Goal: Navigation & Orientation: Find specific page/section

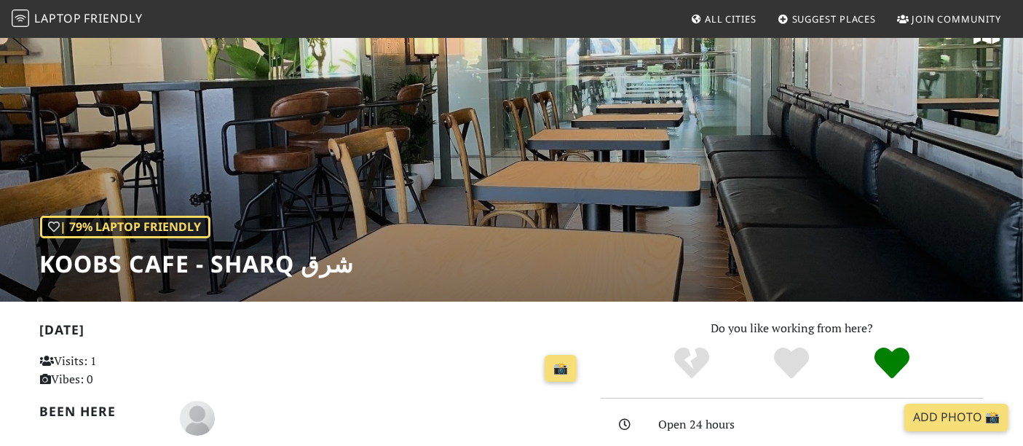
scroll to position [33, 0]
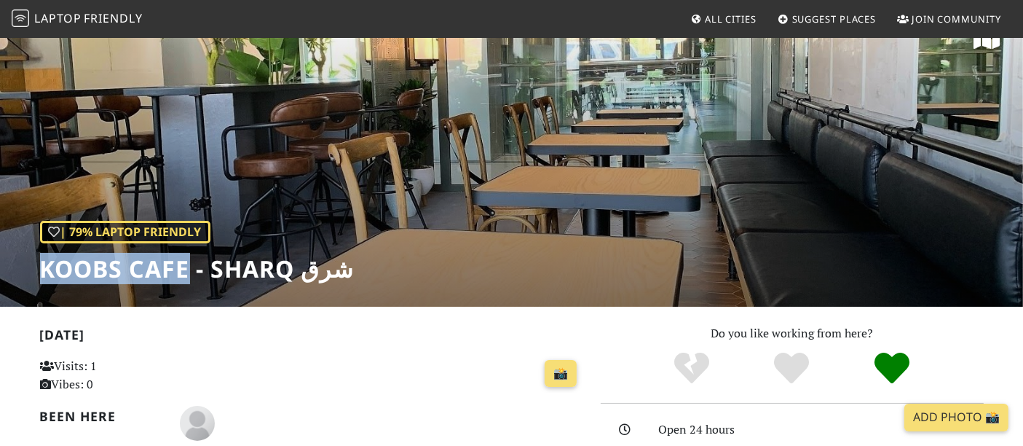
drag, startPoint x: 44, startPoint y: 271, endPoint x: 188, endPoint y: 270, distance: 144.1
click at [188, 270] on h1 "Koobs Cafe - Sharq شرق" at bounding box center [197, 269] width 314 height 28
copy h1 "Koobs Cafe"
click at [42, 20] on span "Laptop" at bounding box center [57, 18] width 47 height 16
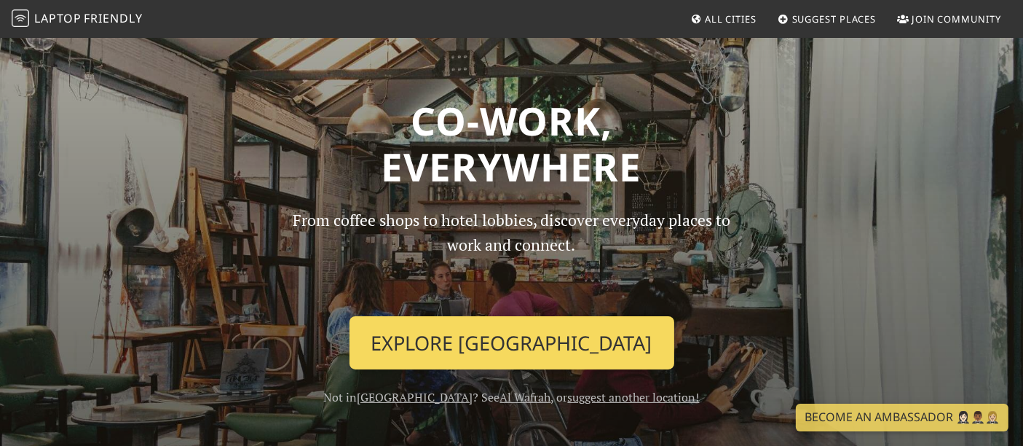
click at [535, 343] on link "Explore Kuwait City" at bounding box center [511, 343] width 325 height 54
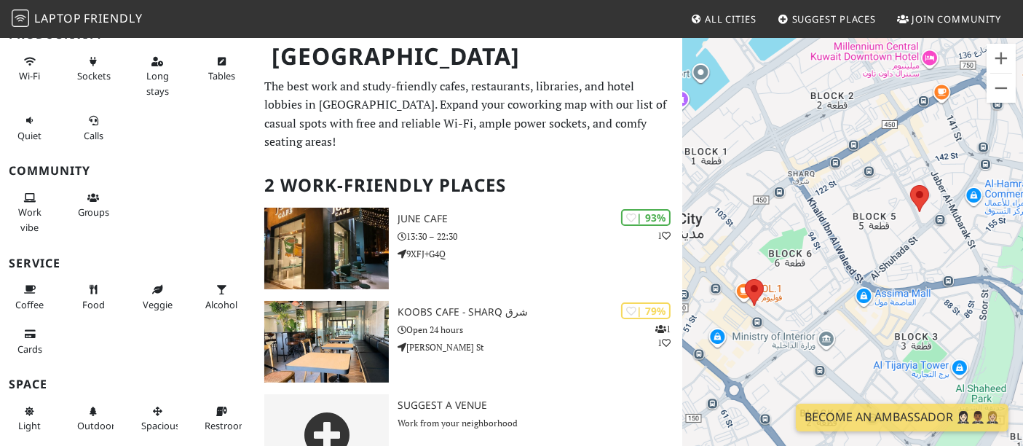
scroll to position [237, 0]
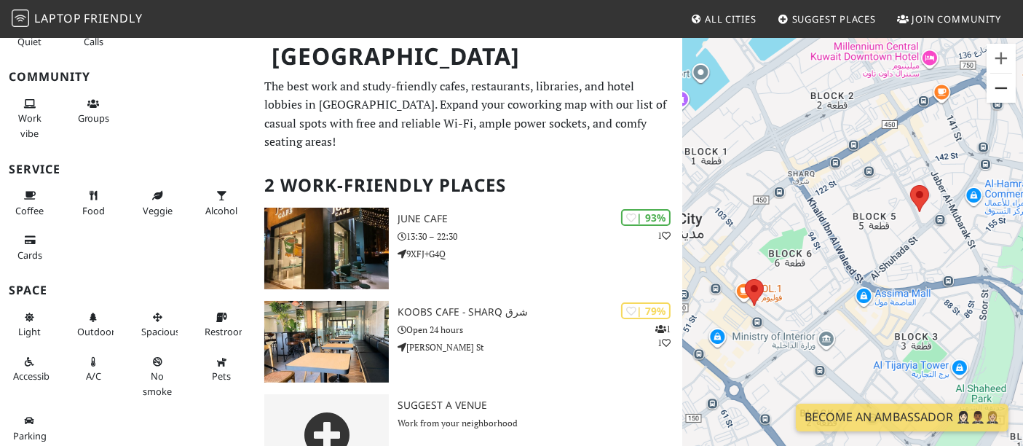
click at [999, 102] on button "Zoom out" at bounding box center [1000, 88] width 29 height 29
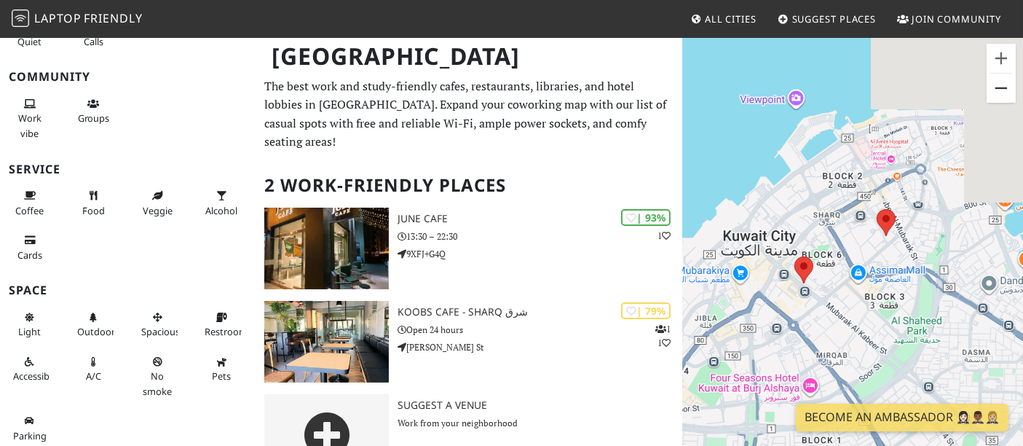
click at [999, 102] on button "Zoom out" at bounding box center [1000, 88] width 29 height 29
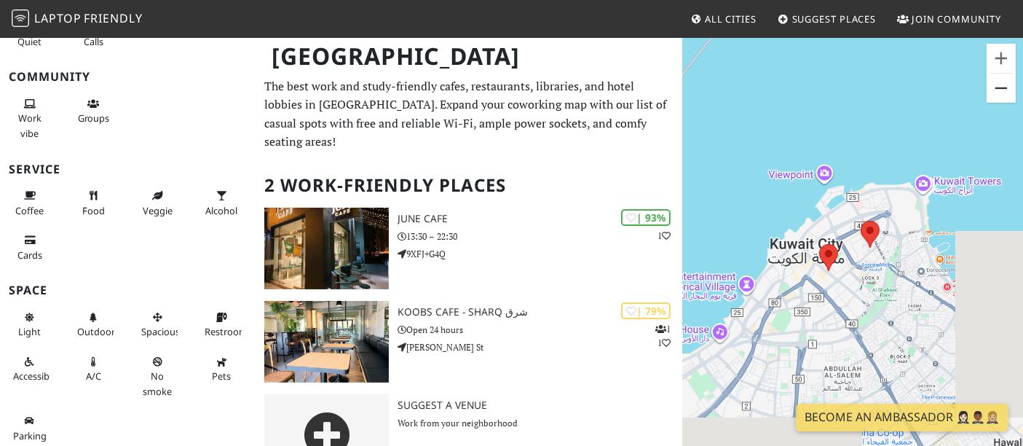
click at [999, 102] on button "Zoom out" at bounding box center [1000, 88] width 29 height 29
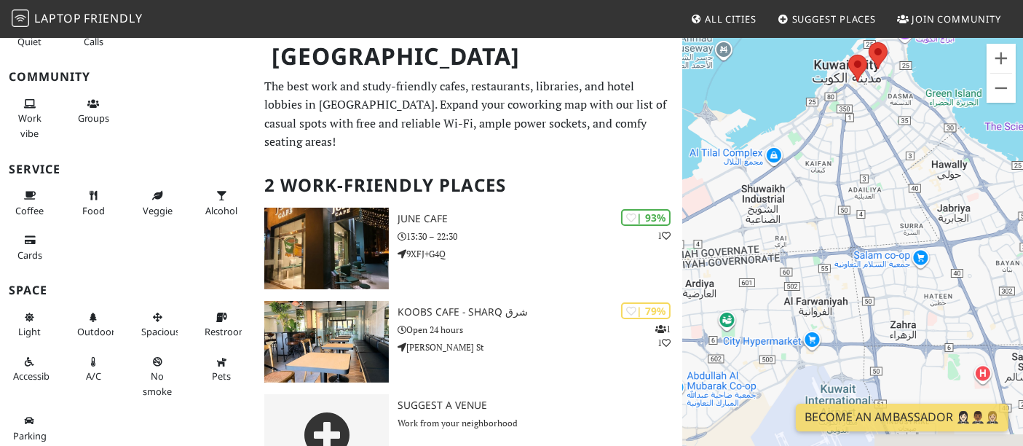
drag, startPoint x: 869, startPoint y: 360, endPoint x: 888, endPoint y: 163, distance: 197.5
click at [888, 163] on div "To navigate, press the arrow keys." at bounding box center [852, 259] width 341 height 446
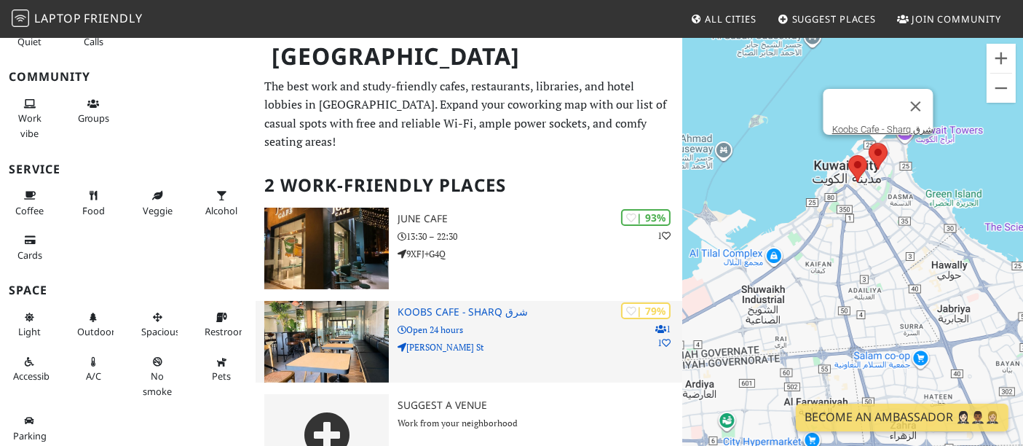
click at [483, 322] on p "Open 24 hours" at bounding box center [539, 329] width 284 height 14
